Goal: Task Accomplishment & Management: Manage account settings

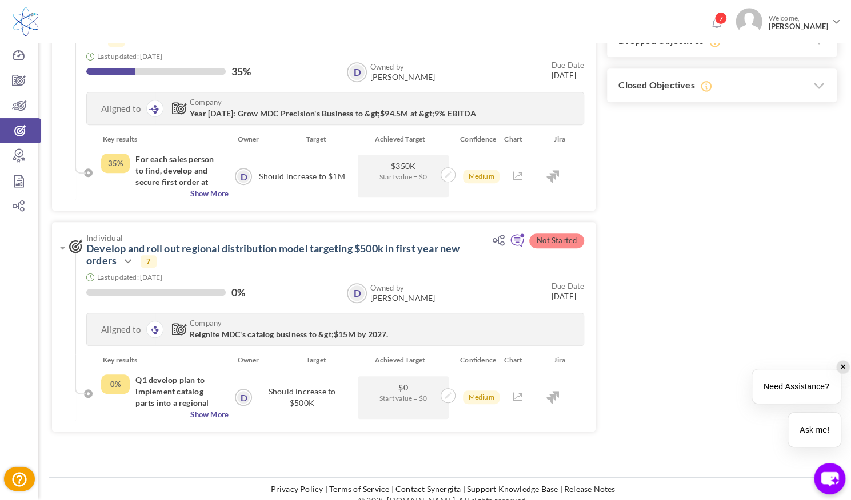
scroll to position [363, 0]
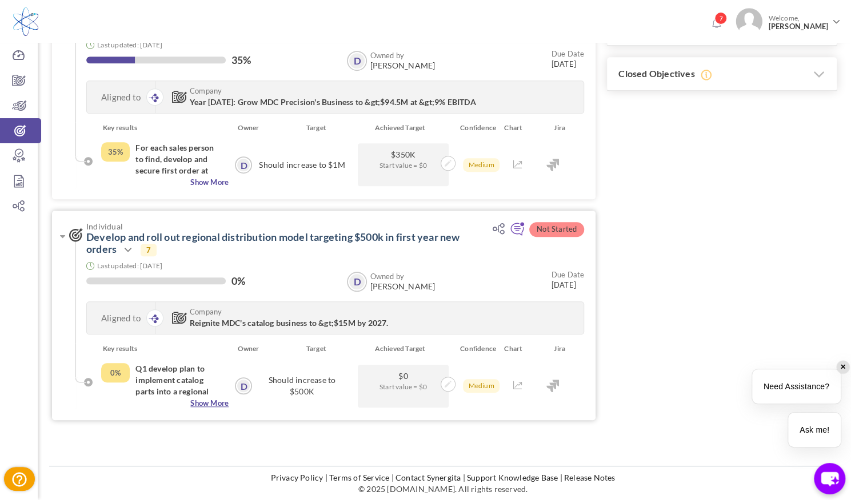
click at [208, 400] on span "Show More" at bounding box center [164, 403] width 127 height 11
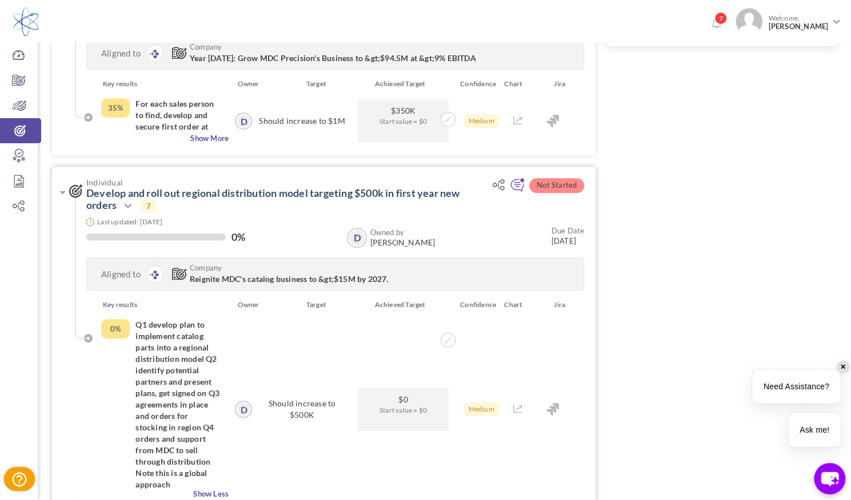
scroll to position [478, 0]
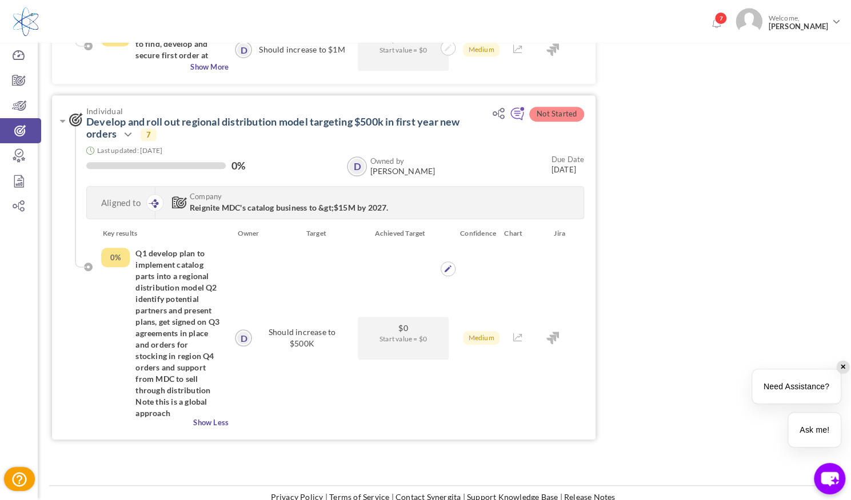
click at [383, 340] on span "Start value = $0" at bounding box center [402, 339] width 79 height 11
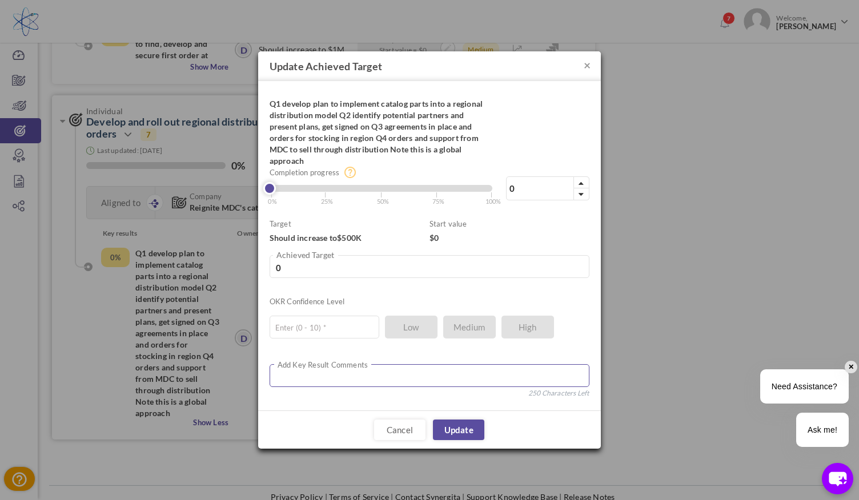
click at [308, 371] on textarea at bounding box center [430, 375] width 320 height 23
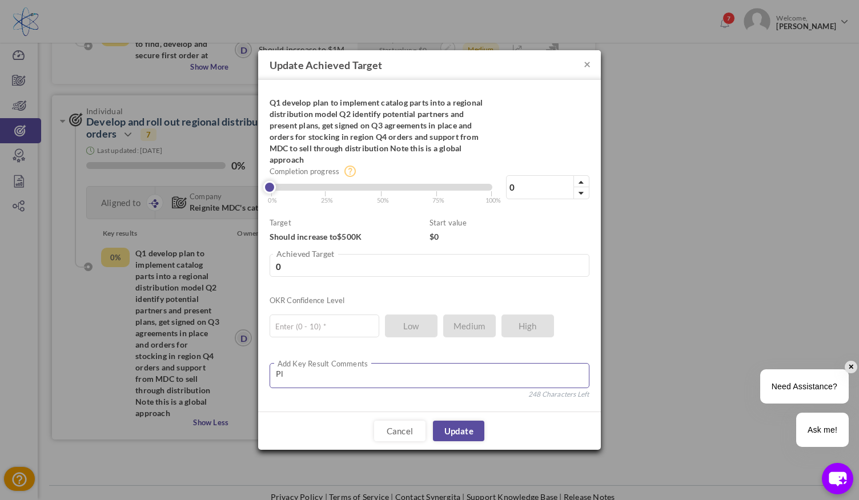
type textarea "P"
click at [281, 373] on textarea "Overall plan outlined" at bounding box center [430, 375] width 320 height 25
click at [381, 375] on textarea "Overarching plan outlined" at bounding box center [430, 375] width 320 height 25
type textarea "Overarching plan outlined. Reaching out to ditributers in Q3"
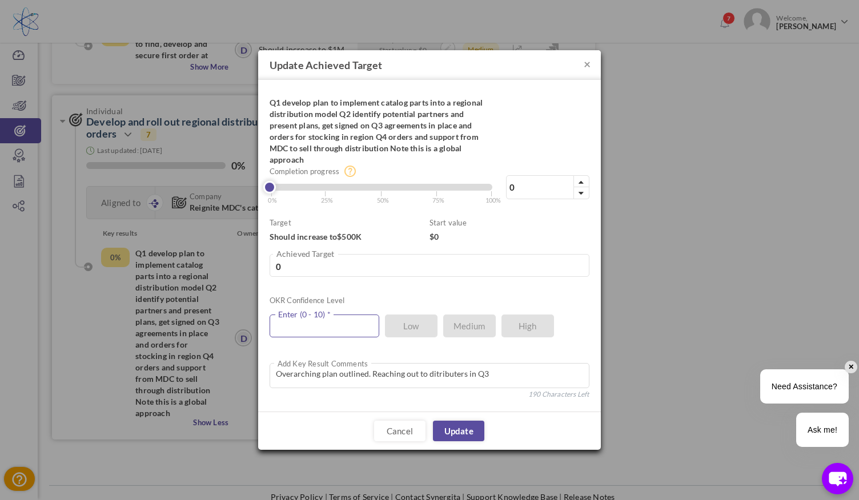
click at [308, 323] on input "text" at bounding box center [325, 326] width 110 height 23
type input "2"
click at [282, 268] on input "0" at bounding box center [430, 265] width 320 height 23
type input "0100"
type input "0.02"
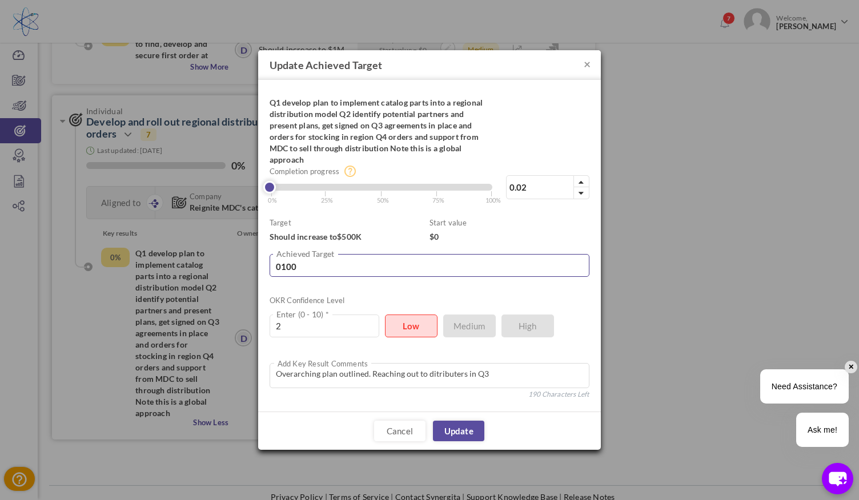
type input "01000"
type input "0.2"
type input "010000"
type input "2"
type input "01000"
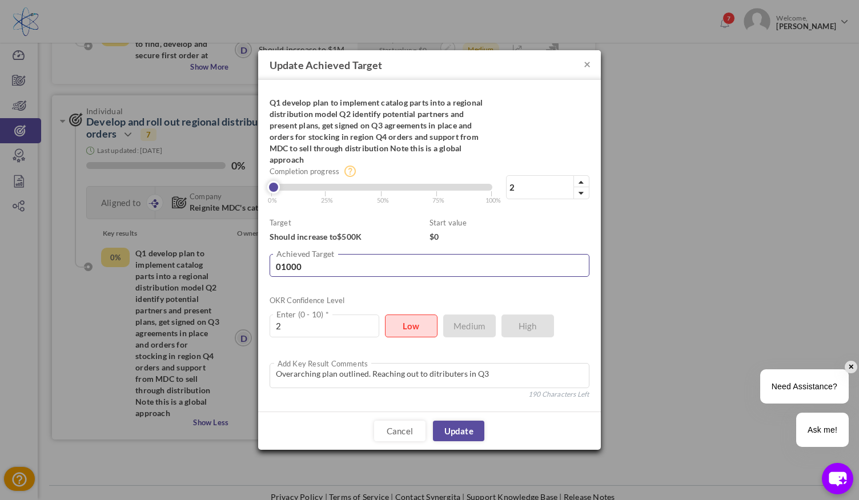
type input "0.2"
type input "0100"
type input "0.02"
type input "010"
type input "0"
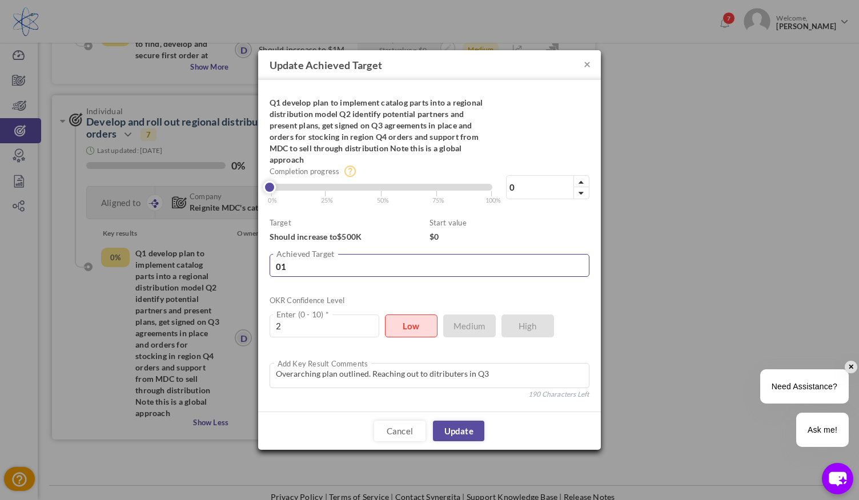
type input "0"
type input "100"
type input "0.02"
type input "1000"
type input "0.2"
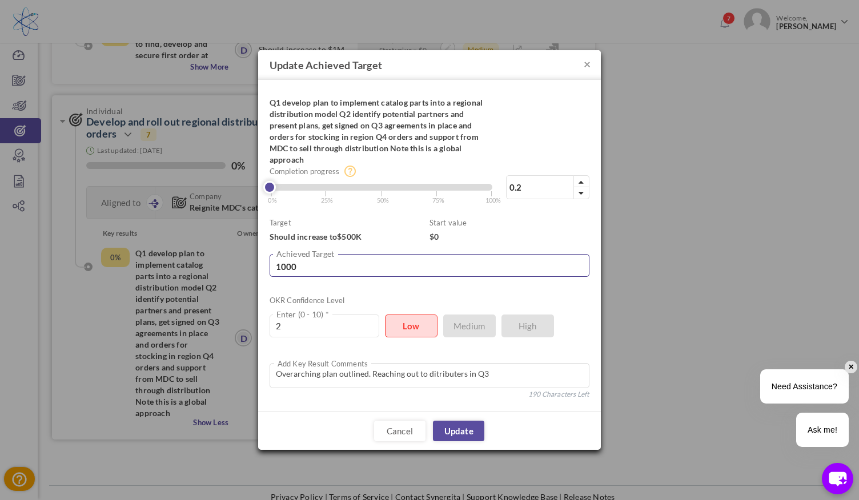
type input "10000"
type input "2"
type input "100000"
type input "20"
type input "10000"
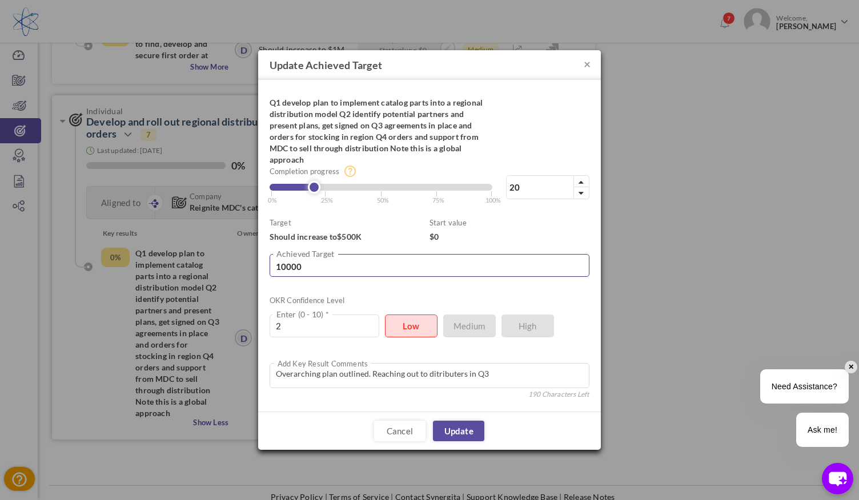
type input "2"
type input "10000"
click at [451, 436] on link "Update" at bounding box center [458, 431] width 51 height 21
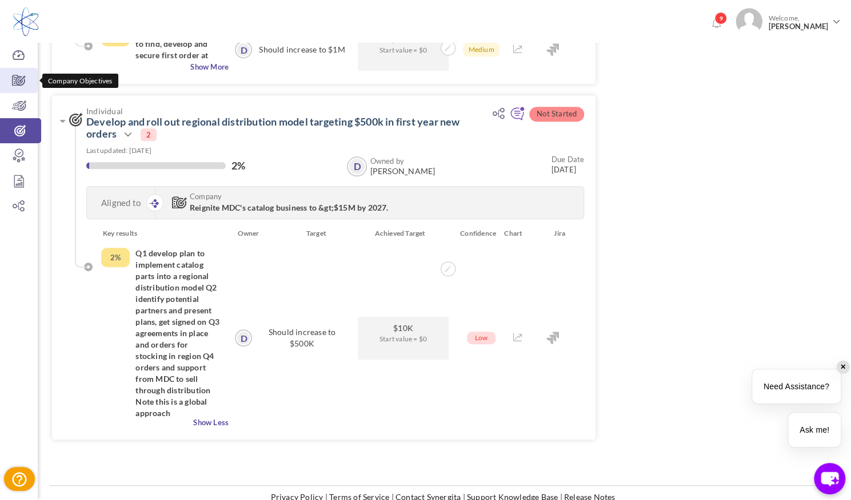
click at [24, 81] on icon at bounding box center [19, 80] width 38 height 11
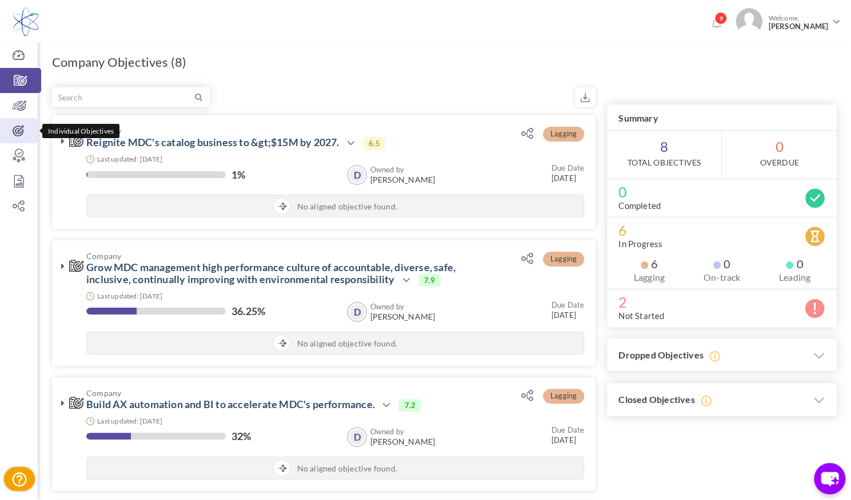
click at [21, 134] on icon at bounding box center [19, 130] width 38 height 11
